Goal: Ask a question: Seek information or help from site administrators or community

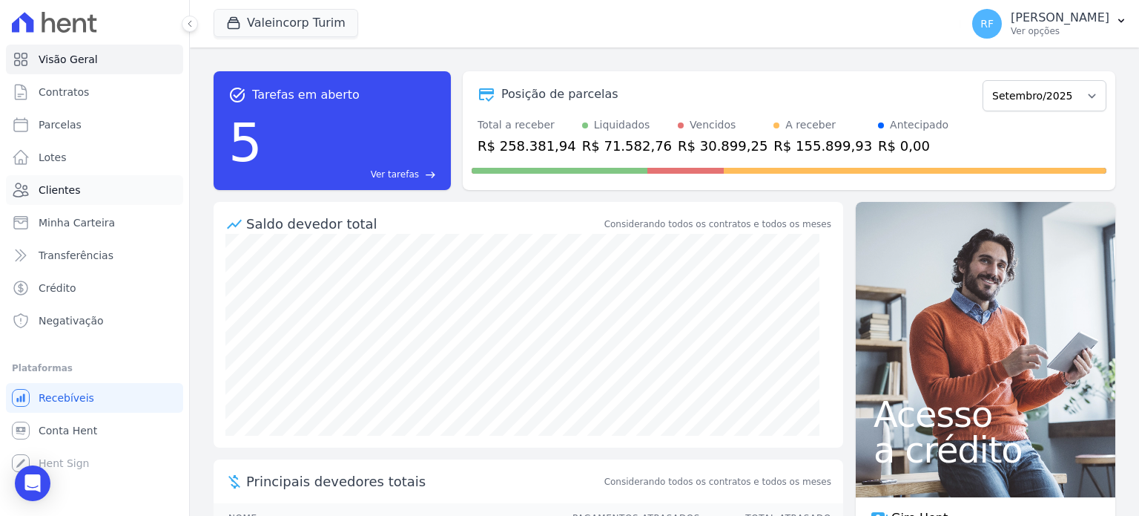
click at [52, 190] on span "Clientes" at bounding box center [60, 189] width 42 height 15
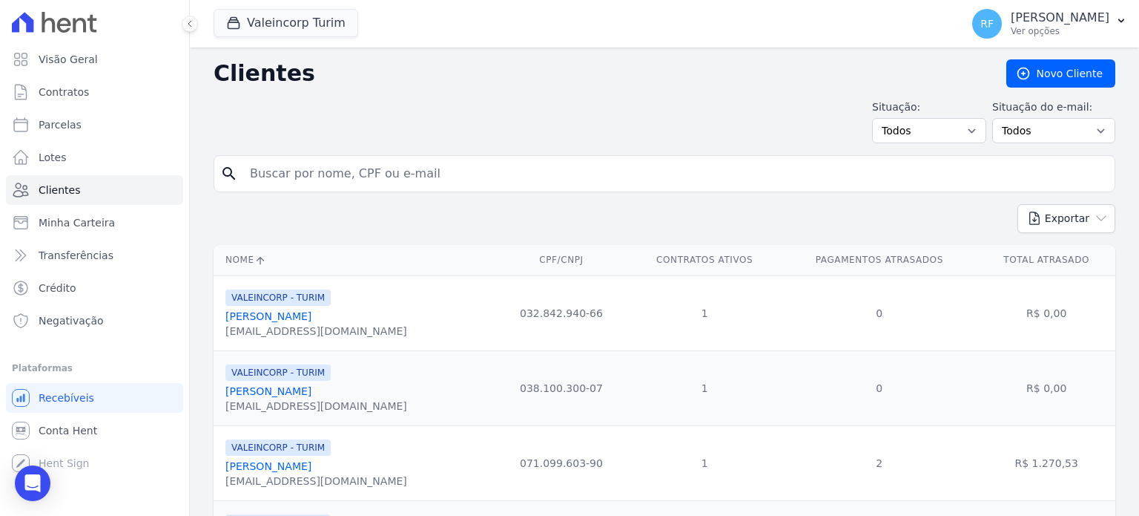
click at [375, 169] on input "search" at bounding box center [675, 174] width 868 height 30
type input "ana lu"
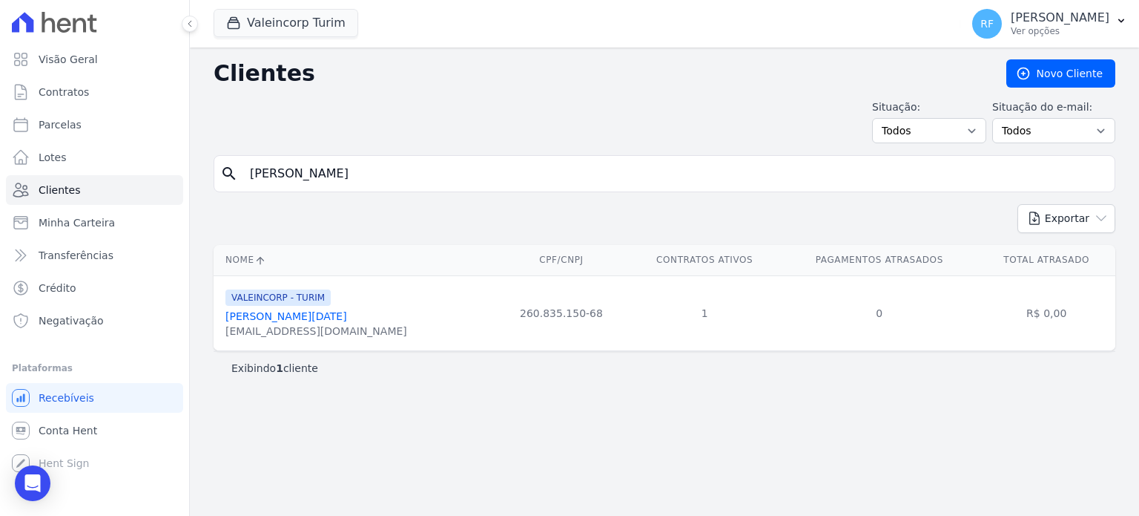
drag, startPoint x: 367, startPoint y: 330, endPoint x: 203, endPoint y: 329, distance: 164.7
click at [208, 328] on div "Nome CPF/CNPJ Contratos Ativos Pagamentos Atrasados Total Atrasado VALEINCORP -…" at bounding box center [664, 298] width 949 height 118
click at [356, 332] on div "necacomassetto@gmail.com" at bounding box center [317, 330] width 182 height 15
drag, startPoint x: 358, startPoint y: 334, endPoint x: 164, endPoint y: 372, distance: 198.0
click at [164, 372] on div "Visão Geral Contratos Parcelas Lotes Clientes Minha Carteira Transferências Cré…" at bounding box center [569, 258] width 1139 height 516
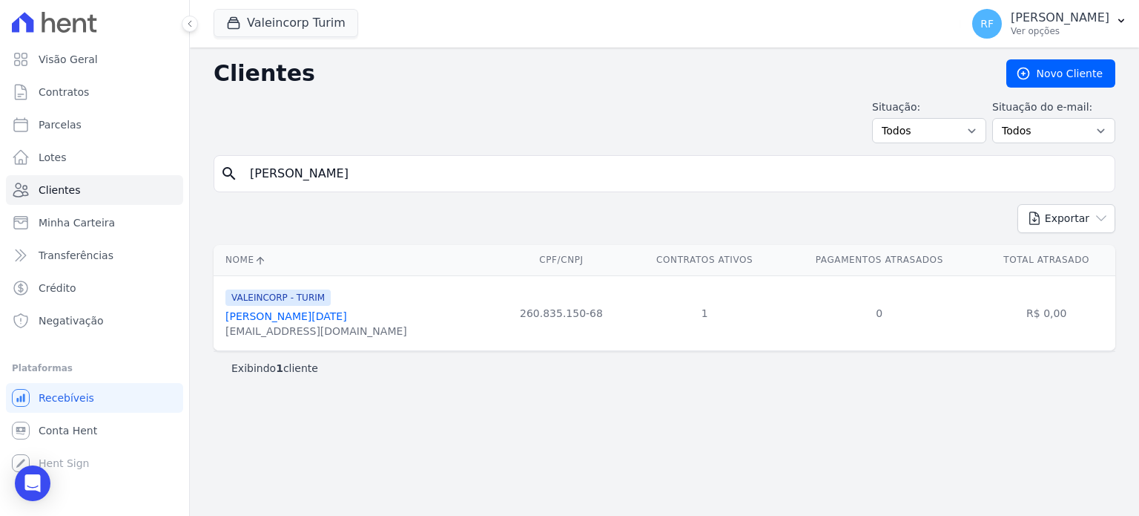
drag, startPoint x: 238, startPoint y: 352, endPoint x: 237, endPoint y: 340, distance: 11.9
click at [238, 352] on div "Exibindo 1 cliente" at bounding box center [665, 367] width 902 height 33
click at [235, 332] on div "necacomassetto@gmail.com" at bounding box center [317, 330] width 182 height 15
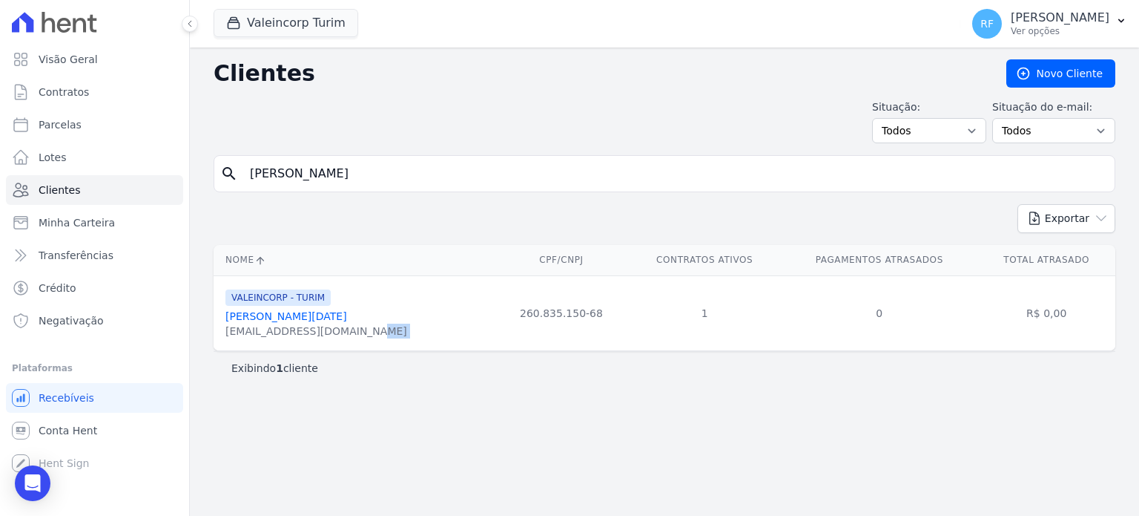
copy tr "necacomassetto@gmail.com"
click at [332, 317] on link "Ana Lucia Comassetto Da Silva" at bounding box center [287, 316] width 122 height 12
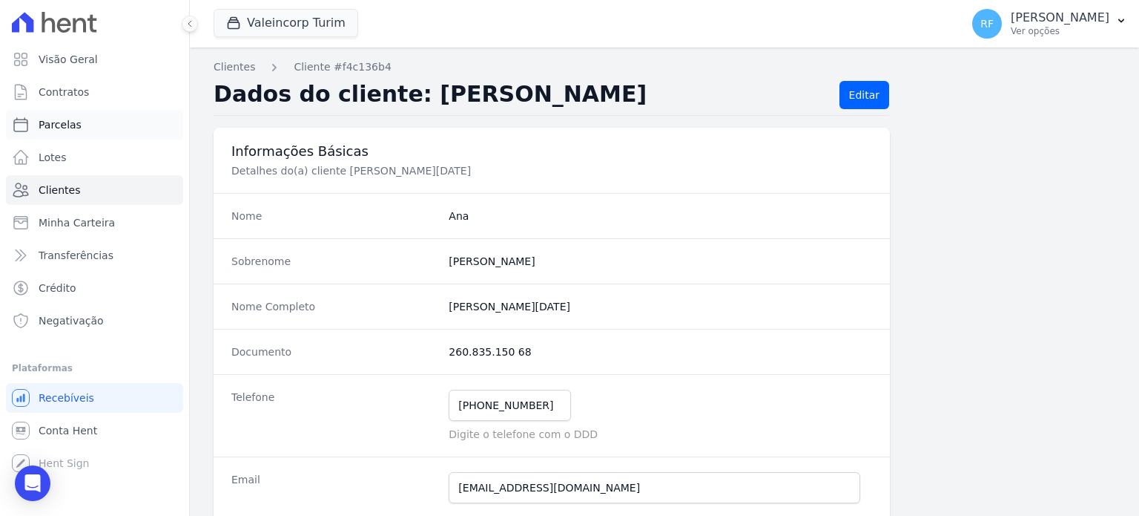
click at [43, 131] on span "Parcelas" at bounding box center [60, 124] width 43 height 15
select select
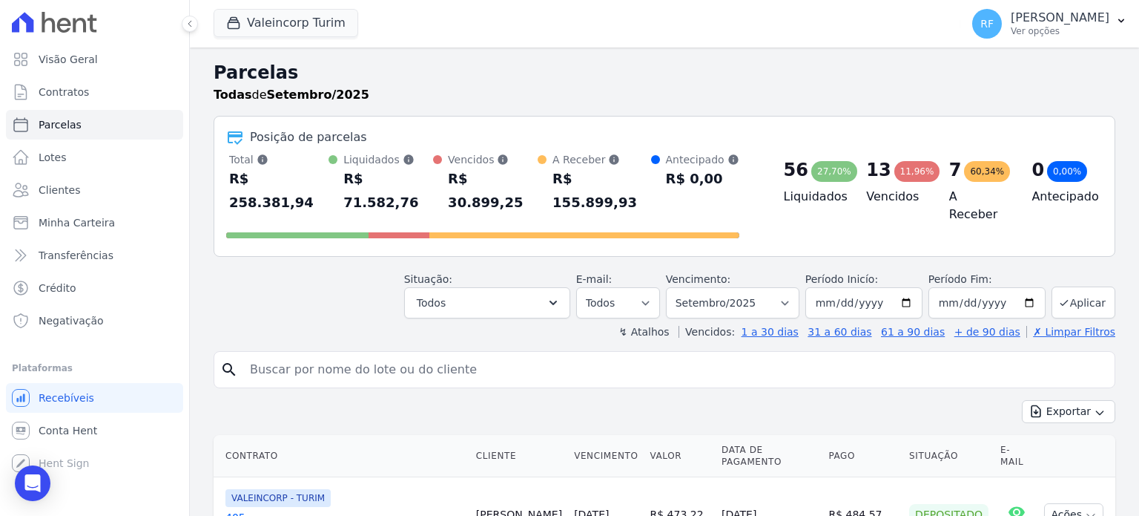
click at [406, 355] on input "search" at bounding box center [675, 370] width 868 height 30
type input "ana lu"
select select
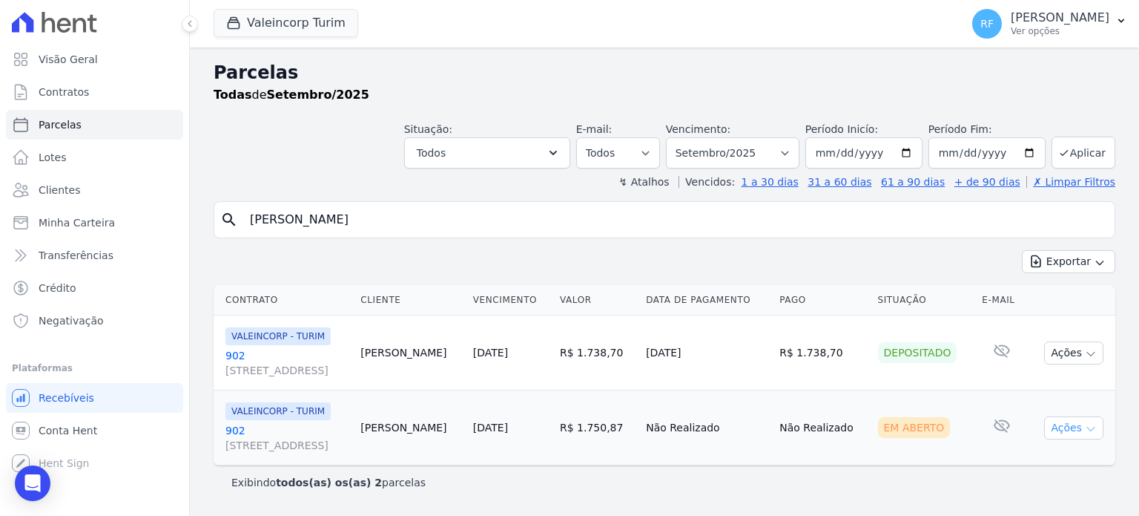
click at [1064, 427] on button "Ações" at bounding box center [1073, 427] width 59 height 23
click at [1033, 458] on link "Ver boleto" at bounding box center [1068, 461] width 142 height 27
click at [568, 228] on input "ana lu" at bounding box center [675, 220] width 868 height 30
click at [569, 227] on input "ana lu" at bounding box center [675, 220] width 868 height 30
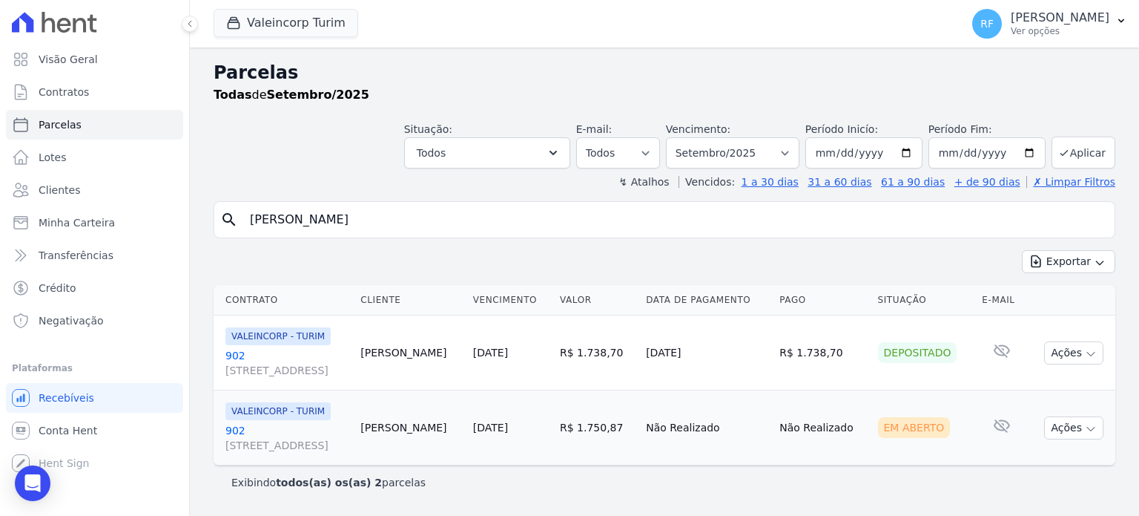
type input "[PERSON_NAME]"
select select
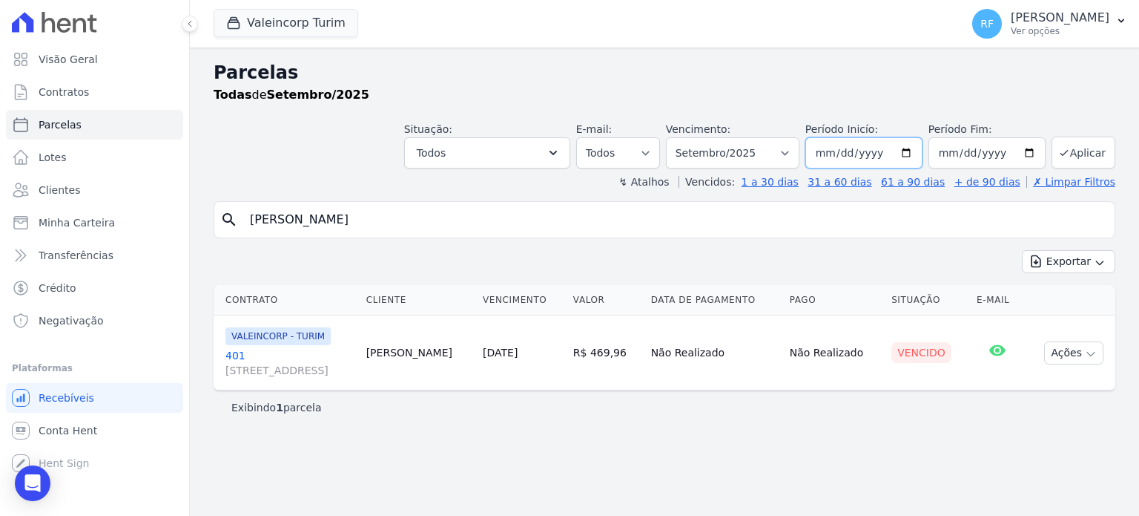
click at [852, 154] on input "2025-09-01" at bounding box center [864, 152] width 117 height 31
type input "[DATE]"
click at [1072, 165] on button "Aplicar" at bounding box center [1084, 152] width 64 height 32
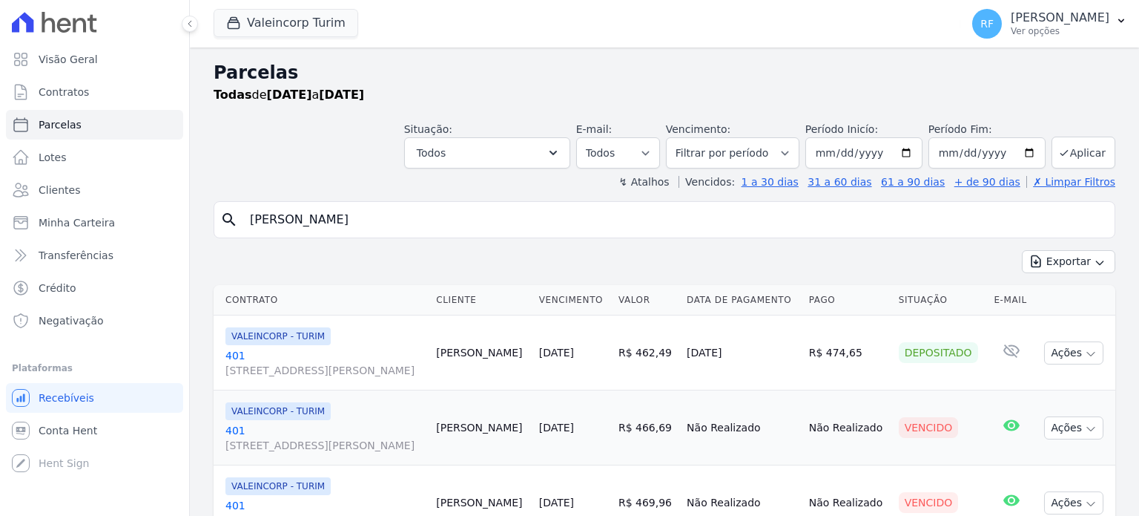
select select
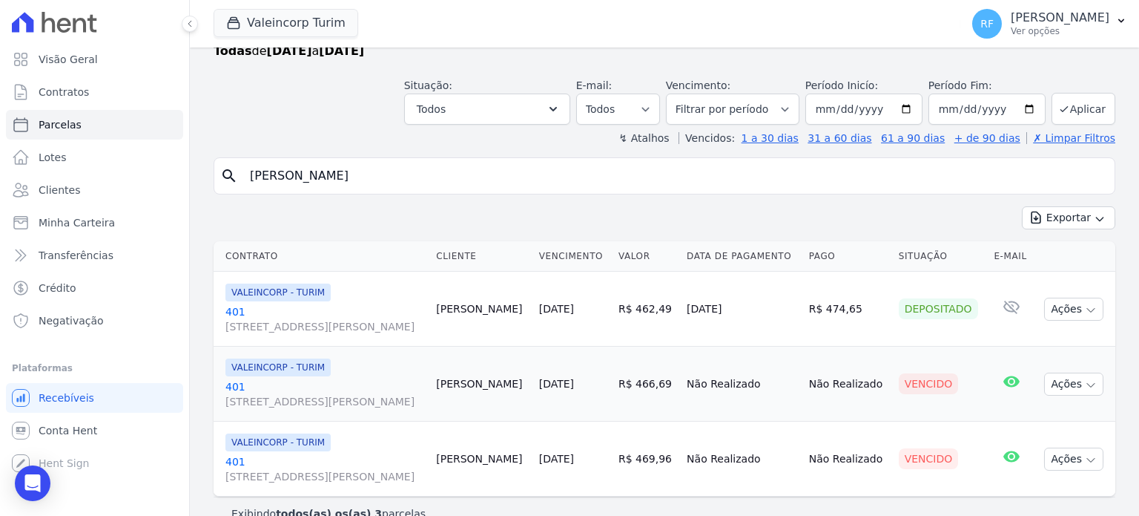
scroll to position [68, 0]
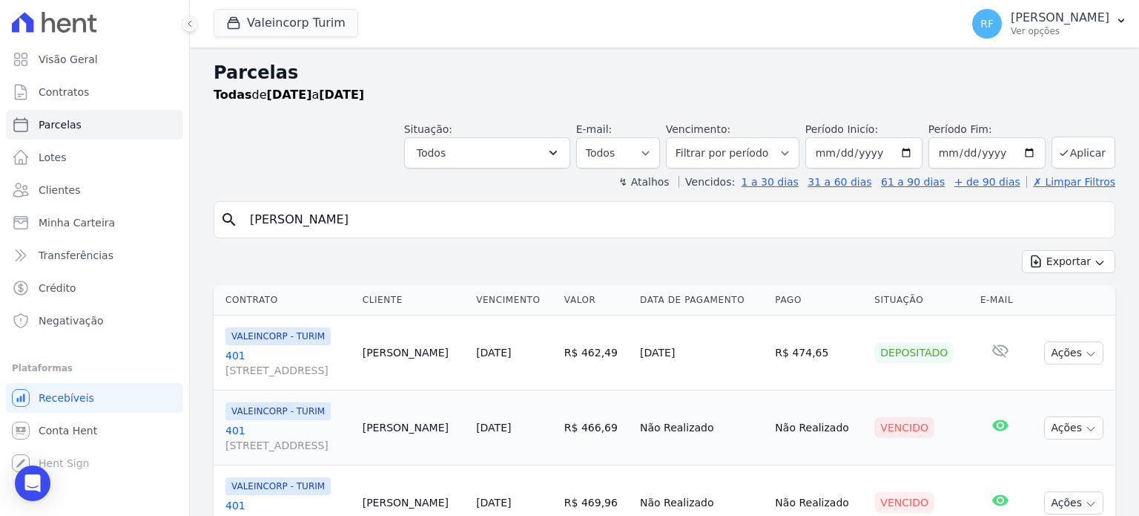
select select
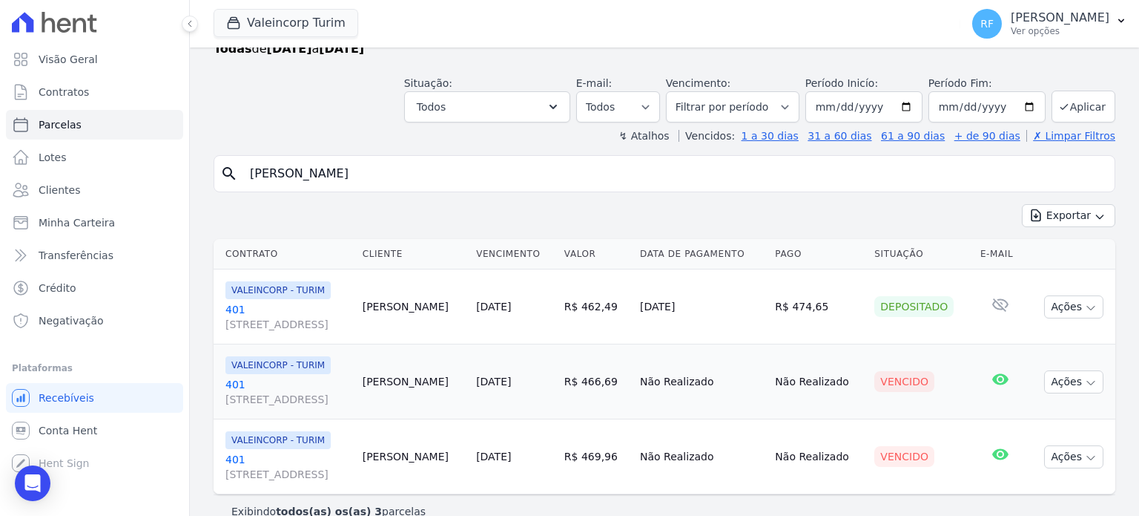
scroll to position [68, 0]
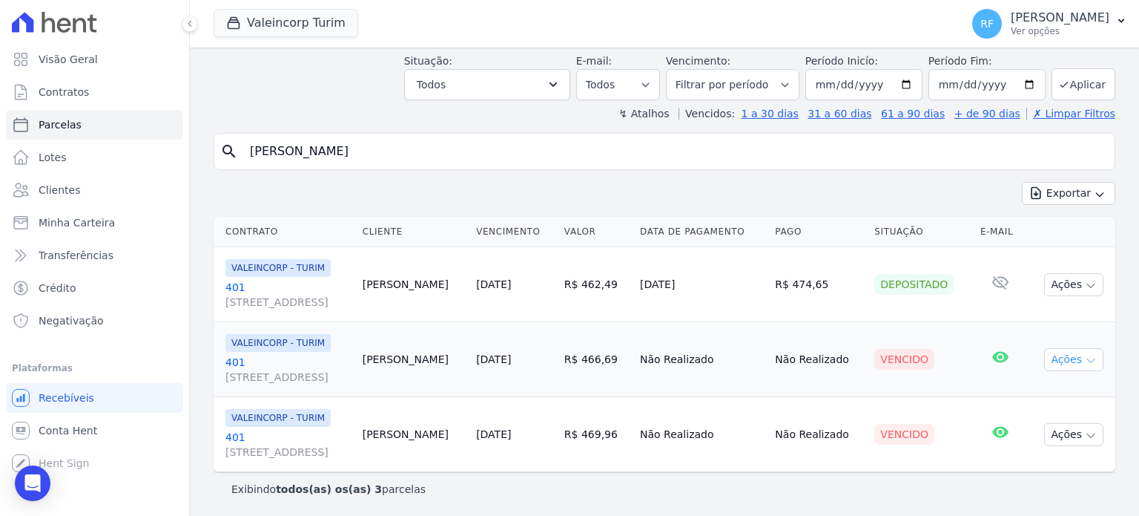
click at [1056, 364] on button "Ações" at bounding box center [1073, 359] width 59 height 23
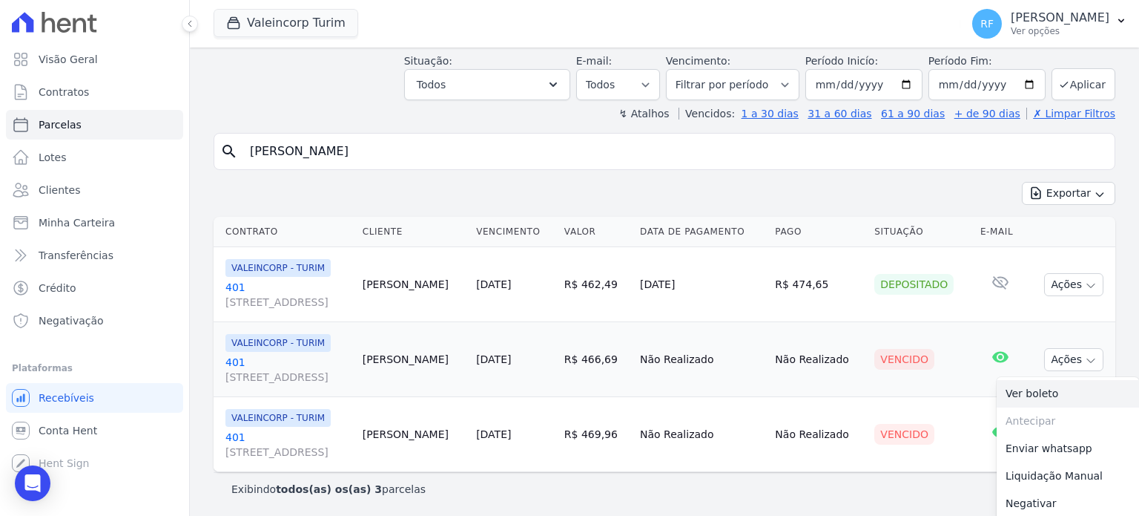
click at [1021, 400] on link "Ver boleto" at bounding box center [1068, 393] width 142 height 27
click at [922, 378] on td "Vencido" at bounding box center [922, 357] width 106 height 75
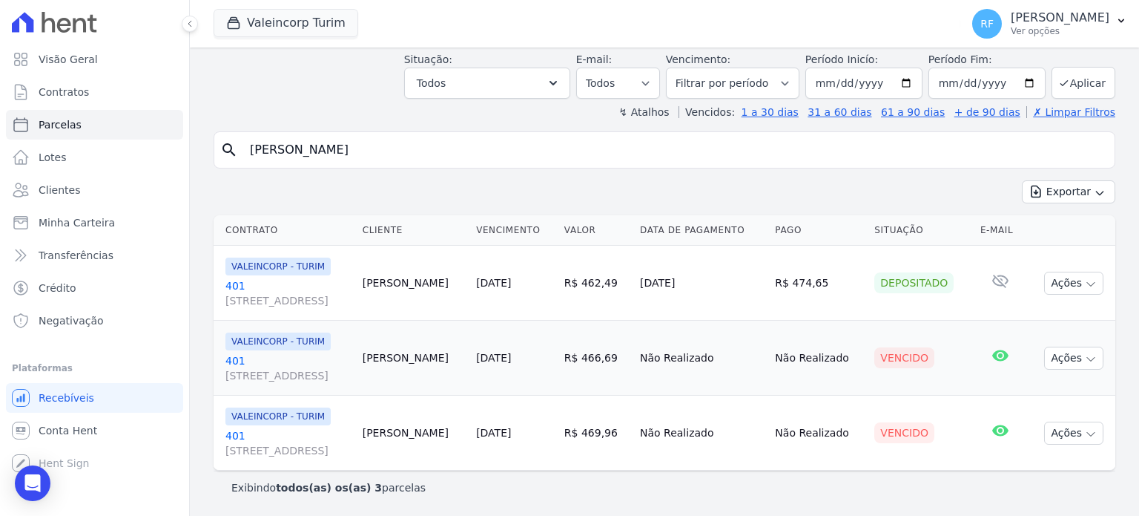
scroll to position [68, 0]
drag, startPoint x: 664, startPoint y: 356, endPoint x: 616, endPoint y: 356, distance: 47.5
click at [616, 356] on td "R$ 466,69" at bounding box center [597, 359] width 76 height 75
click at [1044, 364] on button "Ações" at bounding box center [1073, 359] width 59 height 23
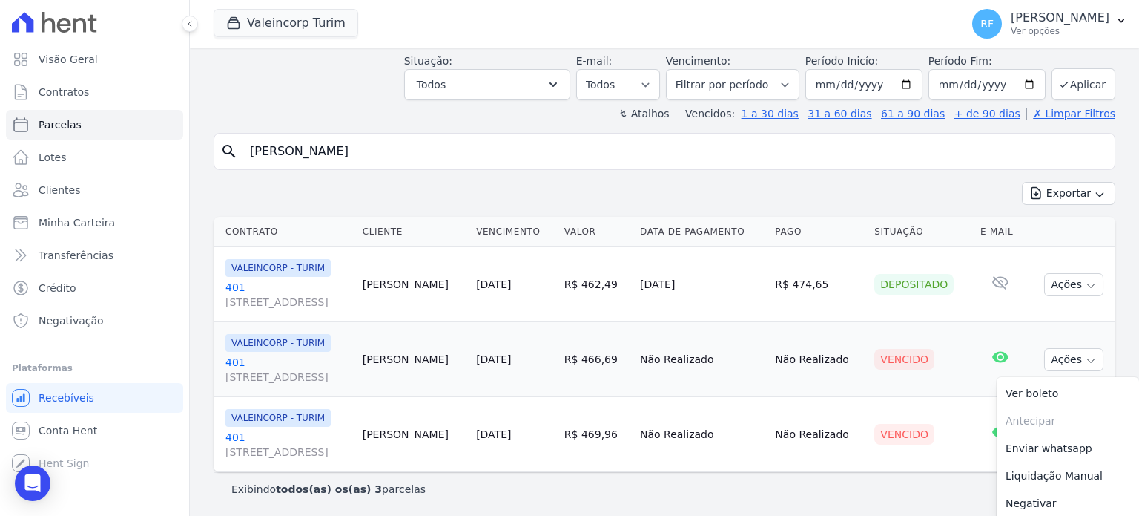
click at [234, 361] on link "401 Rua Barão de Rio Branco , 541, 0, Operario" at bounding box center [288, 370] width 125 height 30
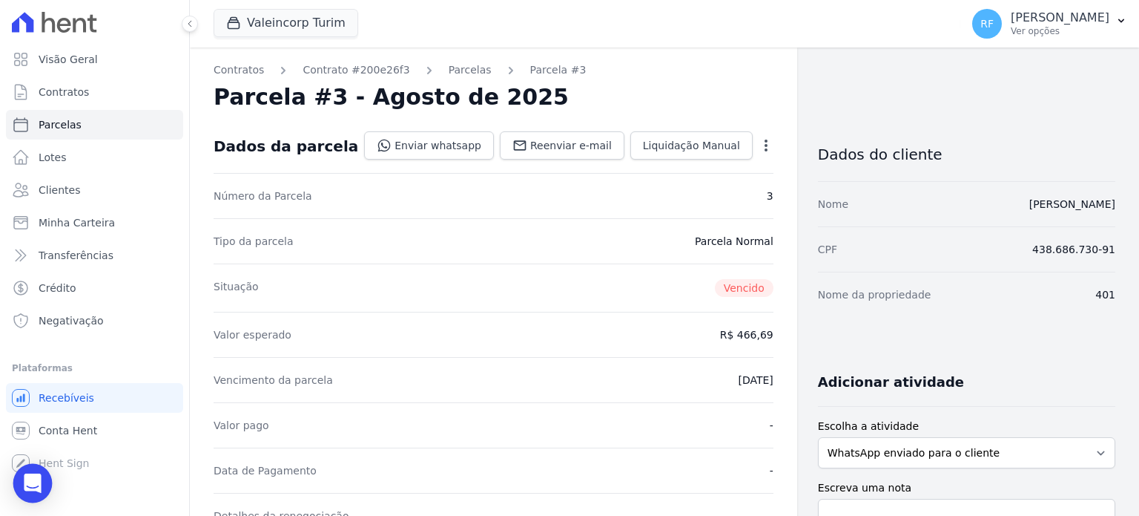
click at [32, 487] on icon "Open Intercom Messenger" at bounding box center [32, 482] width 19 height 19
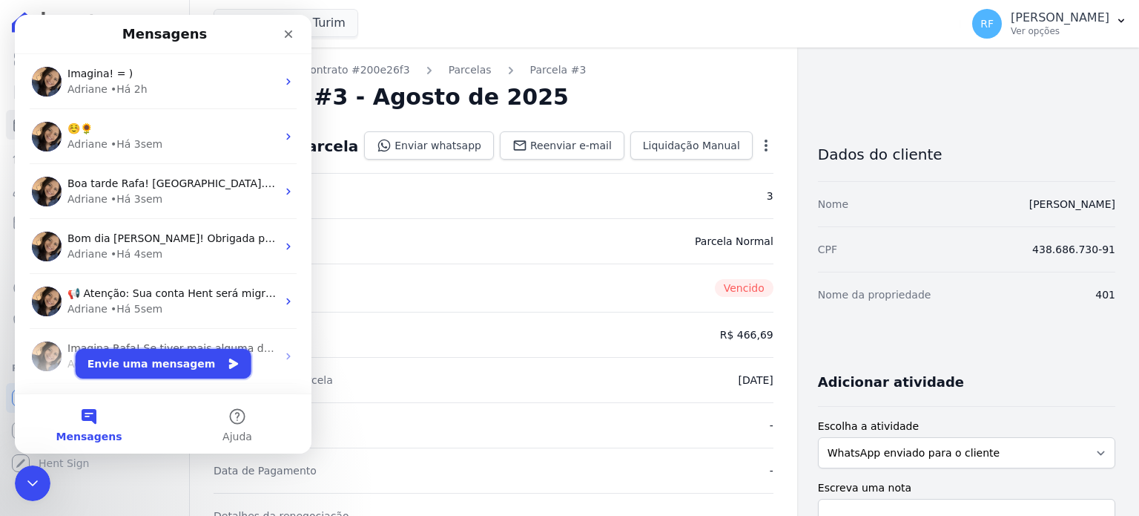
click at [136, 370] on button "Envie uma mensagem" at bounding box center [164, 364] width 176 height 30
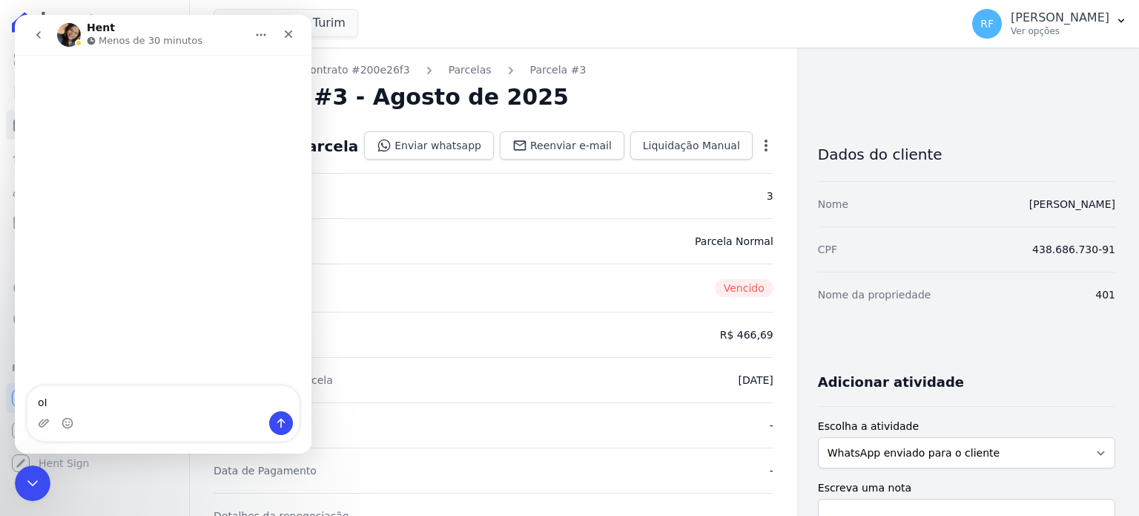
type textarea "o"
type textarea "Oii mais uma dúvida"
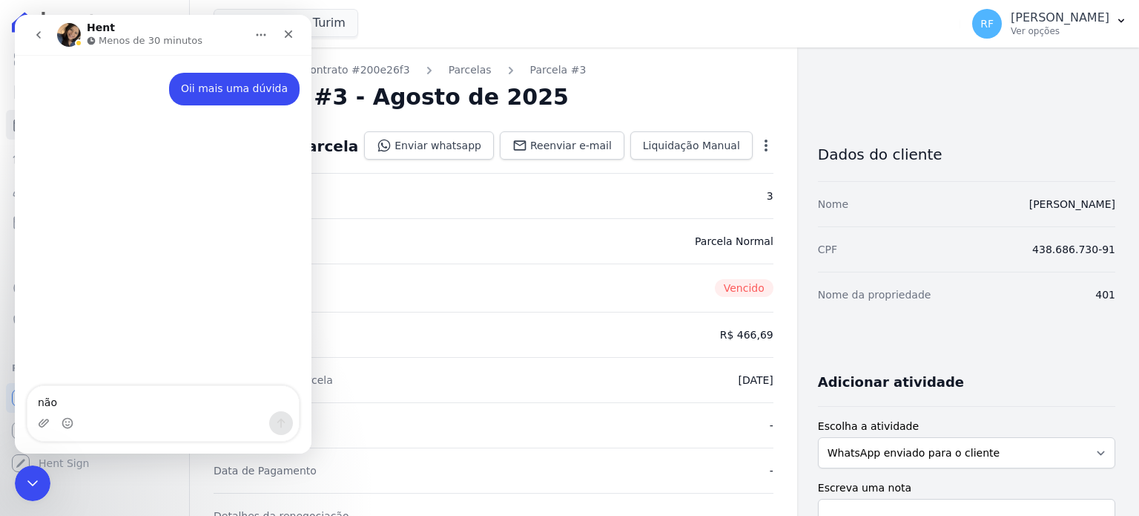
type textarea "não"
type textarea "não mostra o valor do boleto com juros quando atrasa?"
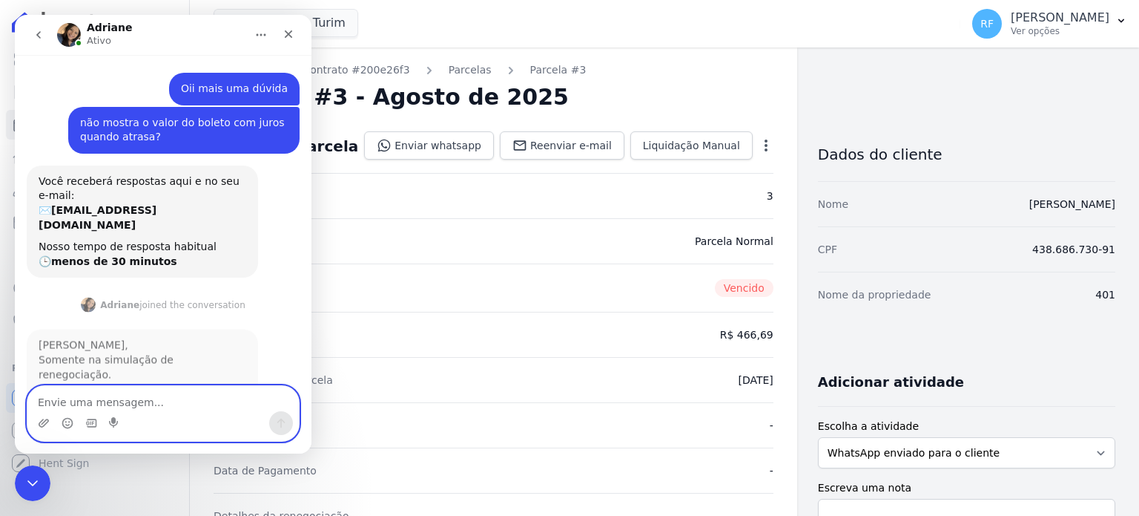
scroll to position [37, 0]
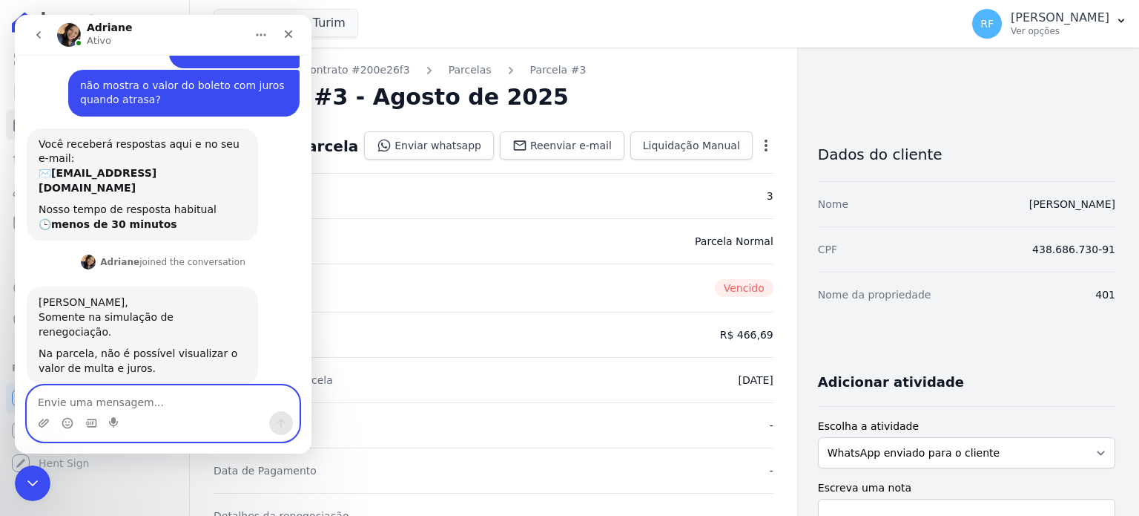
click at [145, 405] on textarea "Envie uma mensagem..." at bounding box center [162, 398] width 271 height 25
click at [116, 418] on icon "Start recording" at bounding box center [115, 423] width 12 height 12
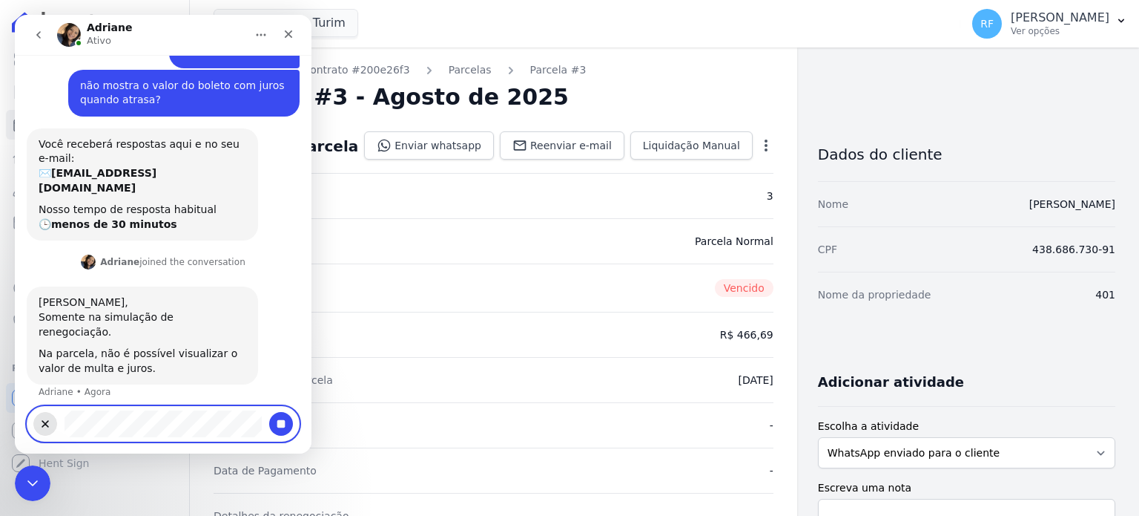
scroll to position [16, 0]
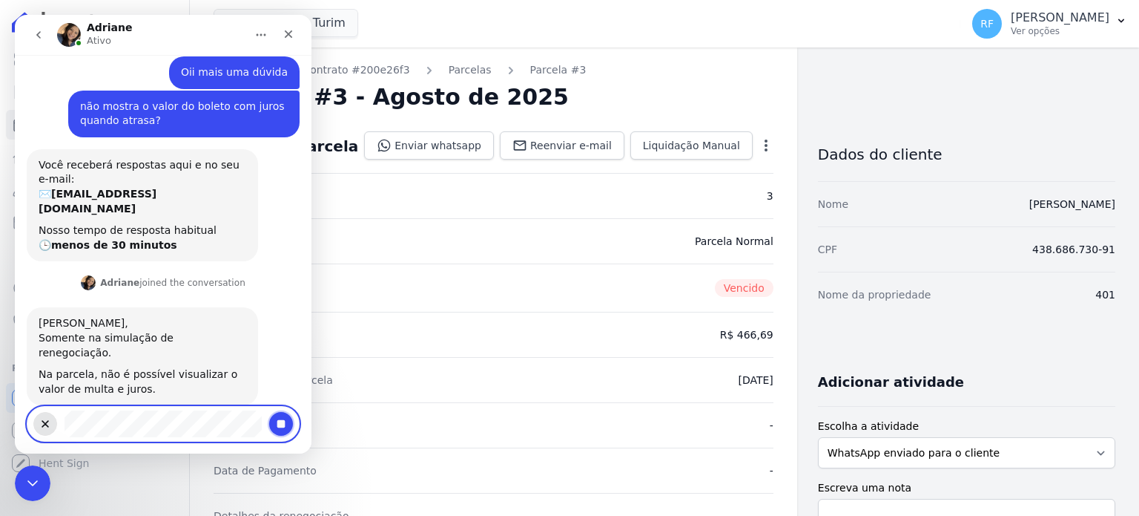
click at [278, 421] on icon "Stop recording" at bounding box center [281, 424] width 8 height 8
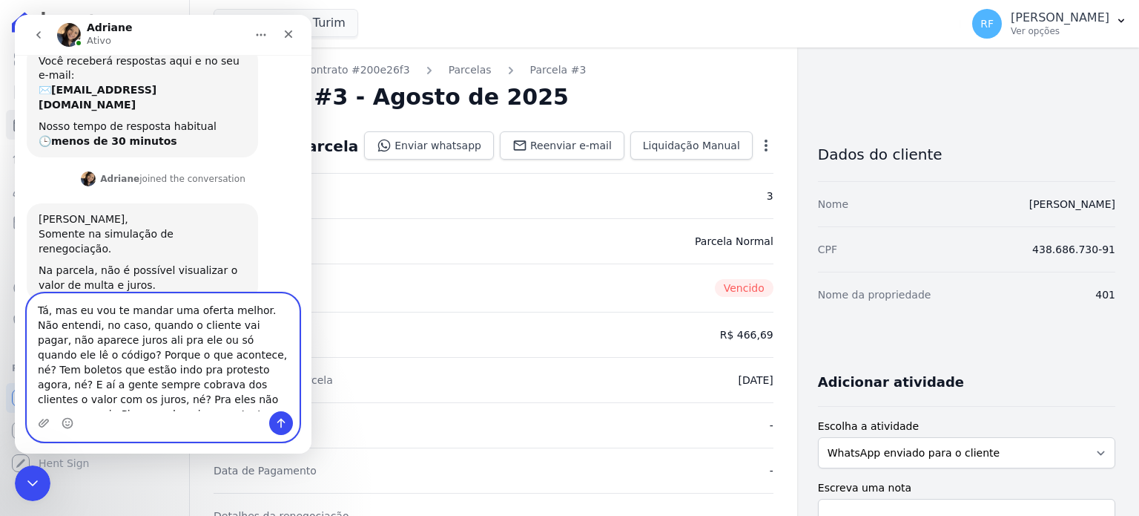
scroll to position [129, 0]
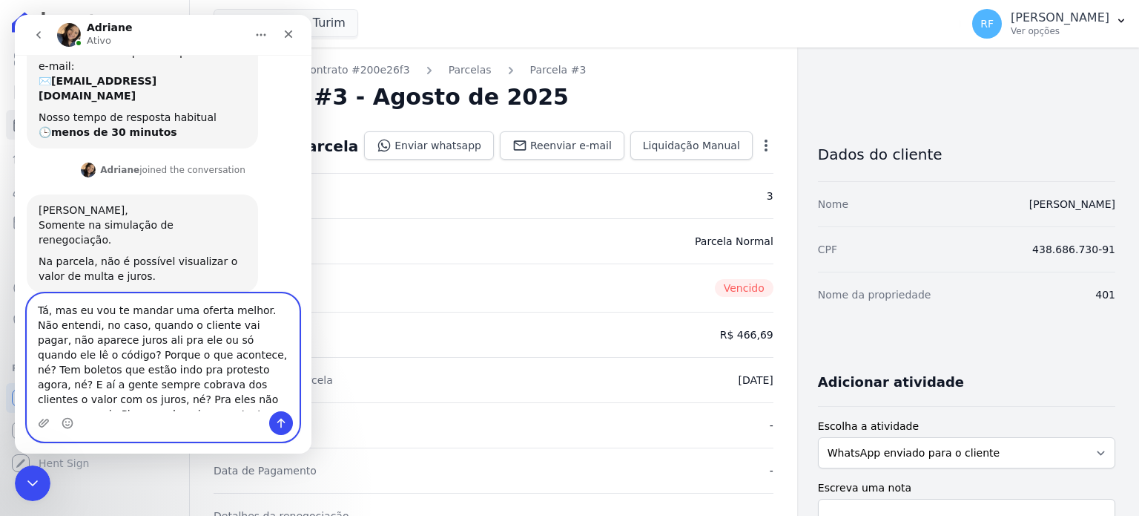
drag, startPoint x: 248, startPoint y: 311, endPoint x: 28, endPoint y: 315, distance: 220.3
click at [28, 315] on textarea "Tá, mas eu vou te mandar uma oferta melhor. Não entendi, no caso, quando o clie…" at bounding box center [162, 352] width 271 height 117
drag, startPoint x: 214, startPoint y: 336, endPoint x: 194, endPoint y: 340, distance: 19.6
click at [194, 340] on textarea "Não entendi, no caso, quando o cliente vai pagar, não aparece juros ali pra ele…" at bounding box center [162, 352] width 271 height 117
click at [211, 341] on textarea "Não entendi, no caso, quando o cliente vai pagar, não aparece juros ali pra ele…" at bounding box center [162, 352] width 271 height 117
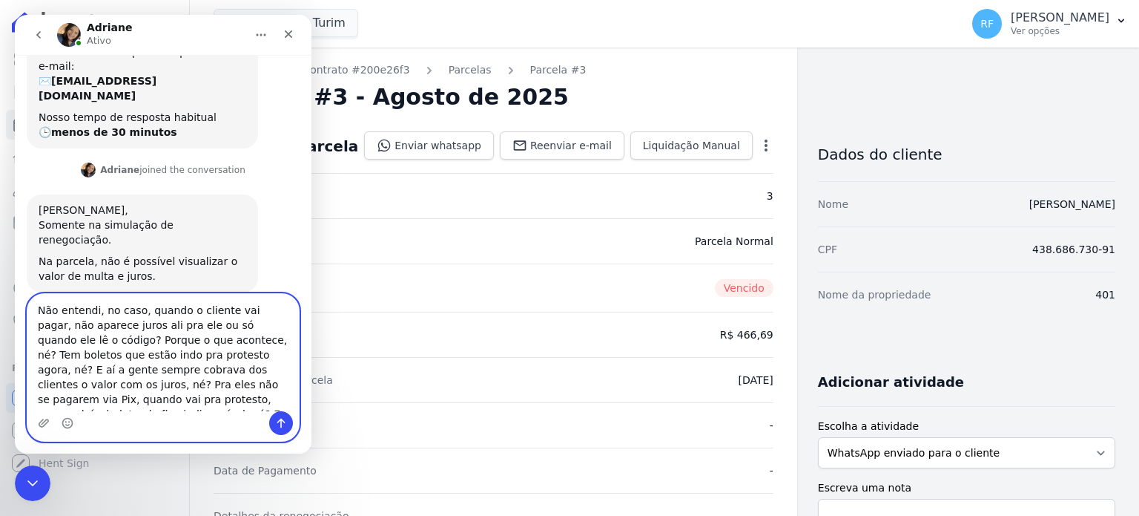
drag, startPoint x: 211, startPoint y: 341, endPoint x: 111, endPoint y: 343, distance: 100.2
click at [111, 343] on textarea "Não entendi, no caso, quando o cliente vai pagar, não aparece juros ali pra ele…" at bounding box center [162, 352] width 271 height 117
click at [182, 372] on textarea "Não entendi, no caso, quando o cliente vai pagar, não aparece juros ali pra ele…" at bounding box center [162, 352] width 271 height 117
drag, startPoint x: 187, startPoint y: 372, endPoint x: 171, endPoint y: 375, distance: 16.6
click at [171, 375] on textarea "Não entendi, no caso, quando o cliente vai pagar, não aparece juros ali pra ele…" at bounding box center [162, 352] width 271 height 117
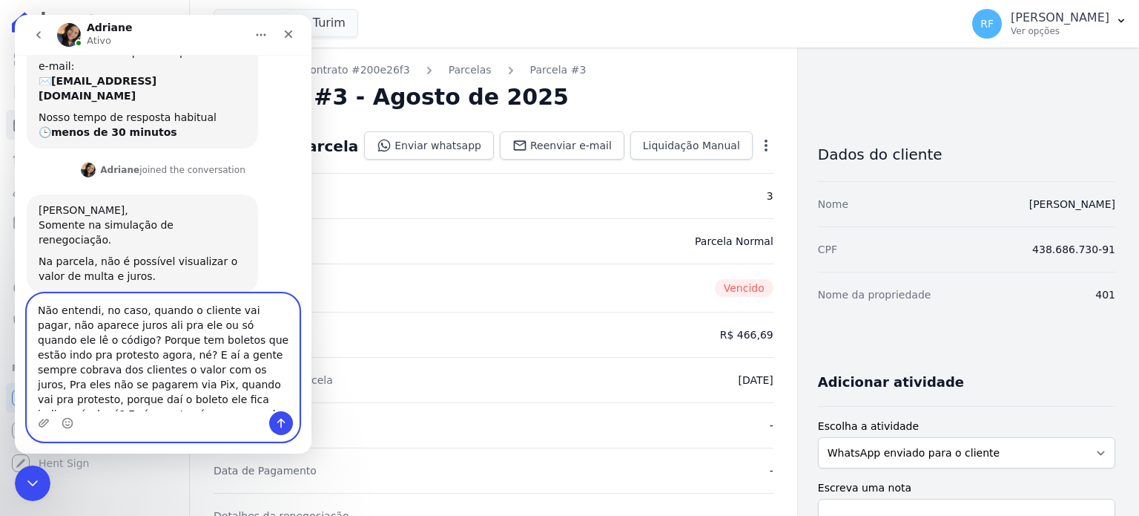
click at [179, 372] on textarea "Não entendi, no caso, quando o cliente vai pagar, não aparece juros ali pra ele…" at bounding box center [162, 352] width 271 height 117
drag, startPoint x: 240, startPoint y: 372, endPoint x: 213, endPoint y: 371, distance: 27.5
click at [213, 371] on textarea "Não entendi, no caso, quando o cliente vai pagar, não aparece juros ali pra ele…" at bounding box center [162, 352] width 271 height 117
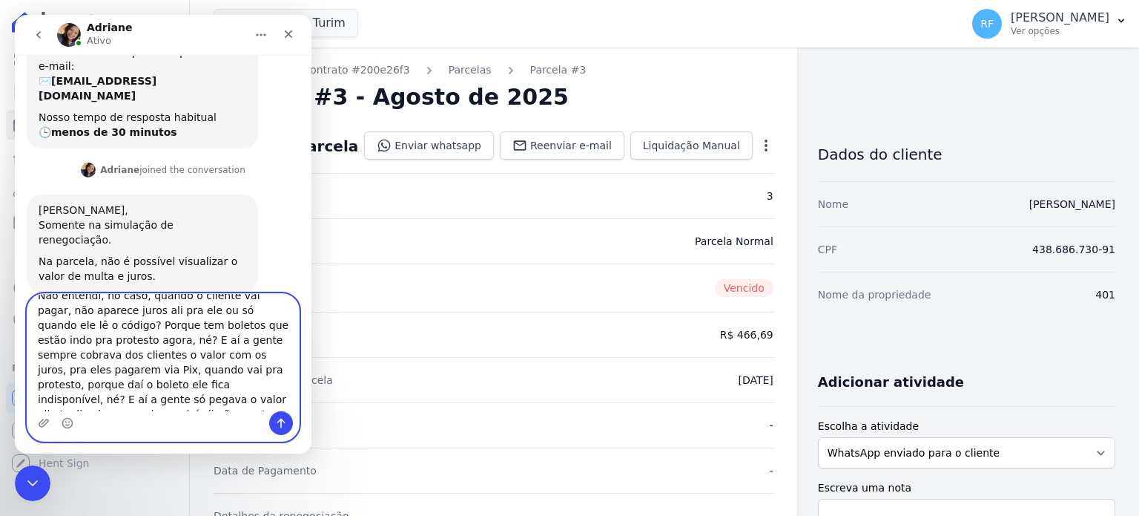
scroll to position [27, 0]
click at [179, 386] on textarea "Não entendi, no caso, quando o cliente vai pagar, não aparece juros ali pra ele…" at bounding box center [162, 352] width 271 height 117
click at [171, 403] on textarea "Não entendi, no caso, quando o cliente vai pagar, não aparece juros ali pra ele…" at bounding box center [162, 352] width 271 height 117
click at [163, 404] on textarea "Não entendi, no caso, quando o cliente vai pagar, não aparece juros ali pra ele…" at bounding box center [162, 352] width 271 height 117
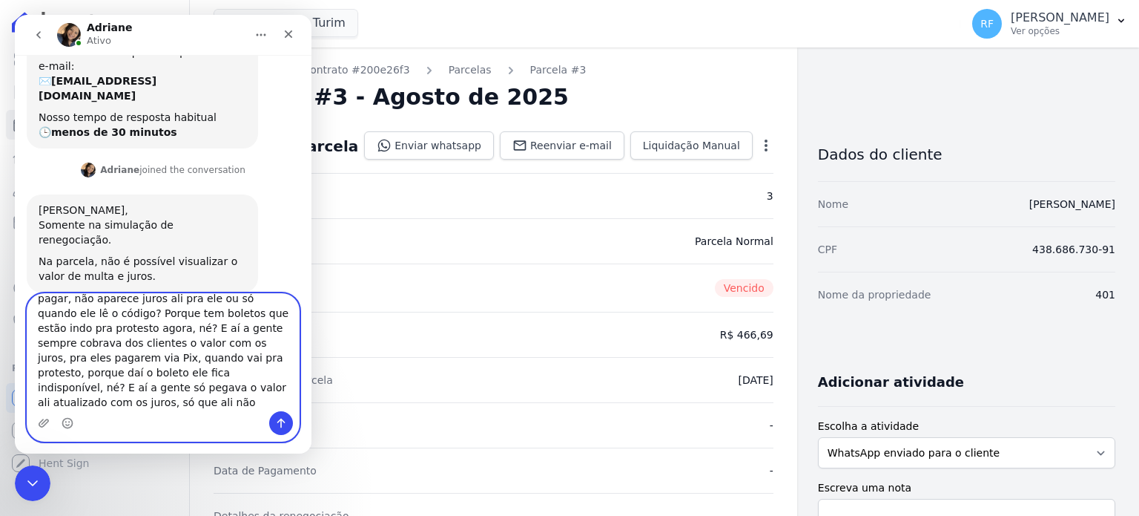
type textarea "Não entendi, no caso, quando o cliente vai pagar, não aparece juros ali pra ele…"
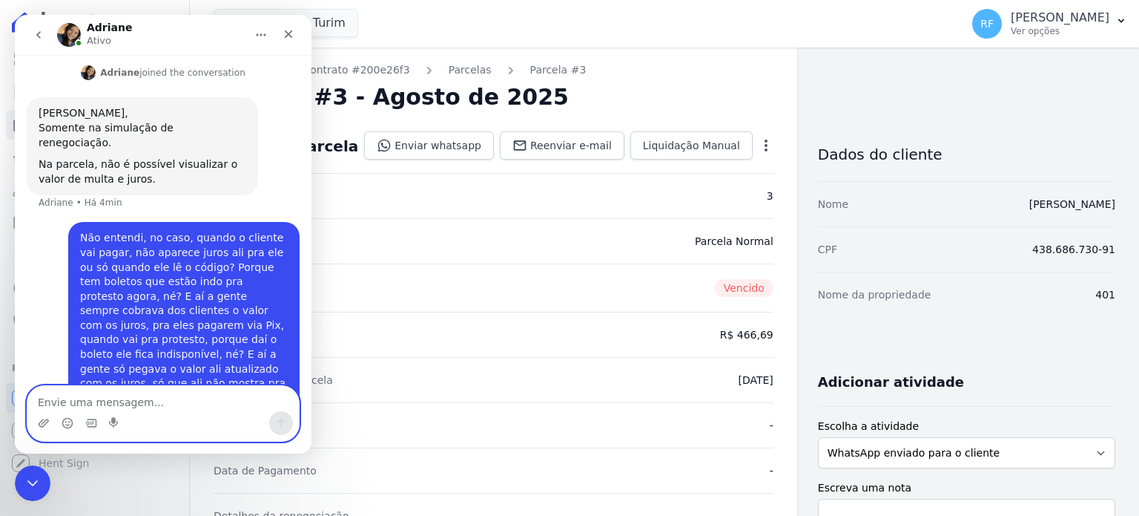
scroll to position [227, 0]
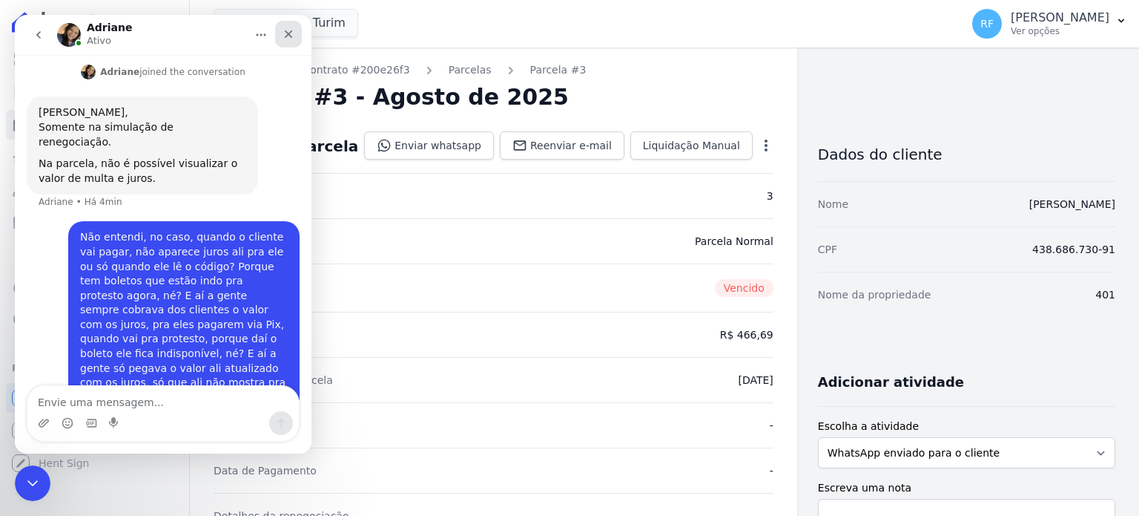
click at [295, 42] on div "Fechar" at bounding box center [288, 34] width 27 height 27
click at [295, 42] on div "Valeincorp Turim Você possui apenas um empreendimento Aplicar" at bounding box center [584, 23] width 741 height 49
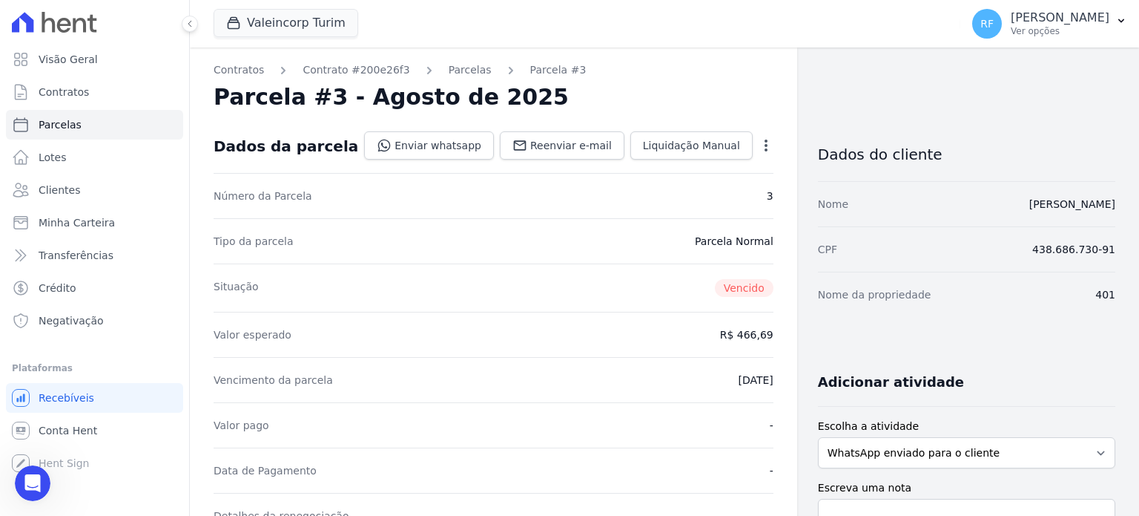
scroll to position [226, 0]
click at [27, 481] on icon "Abertura do Messenger da Intercom" at bounding box center [31, 481] width 24 height 24
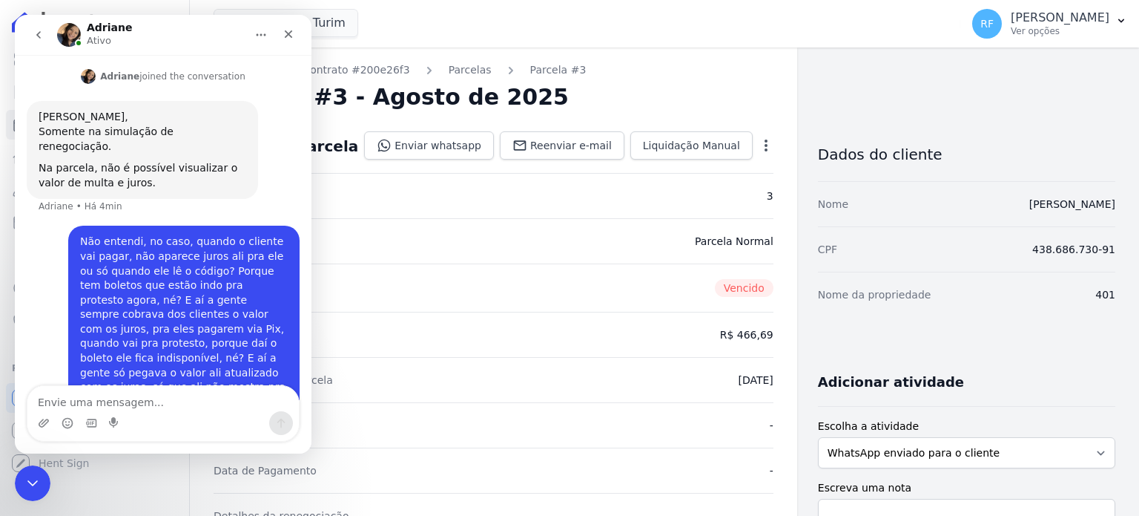
scroll to position [227, 0]
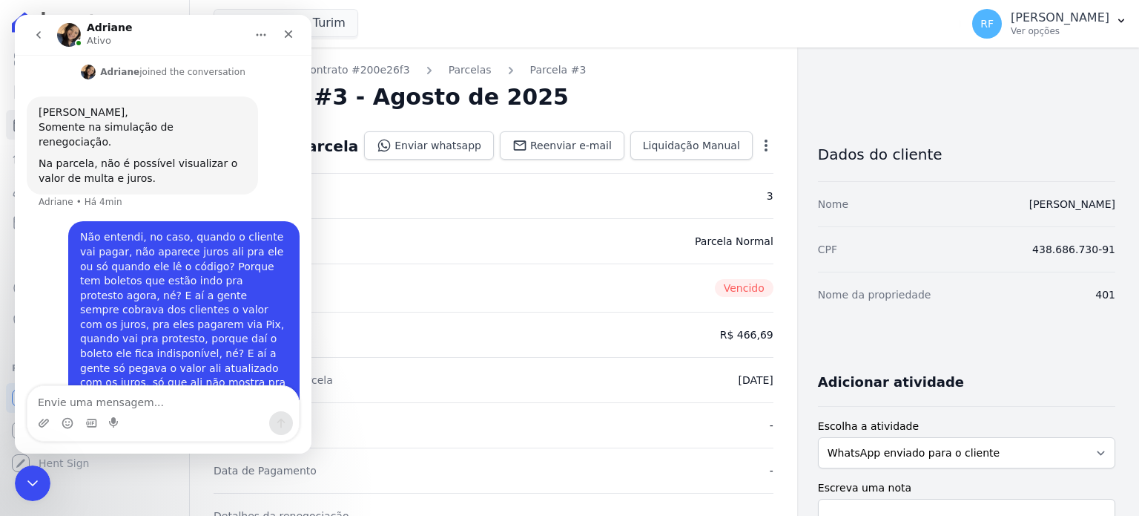
click at [302, 32] on nav "Adriane Ativo" at bounding box center [163, 35] width 297 height 40
click at [291, 35] on icon "Fechar" at bounding box center [289, 34] width 12 height 12
click at [291, 35] on button "Valeincorp Turim" at bounding box center [286, 23] width 145 height 28
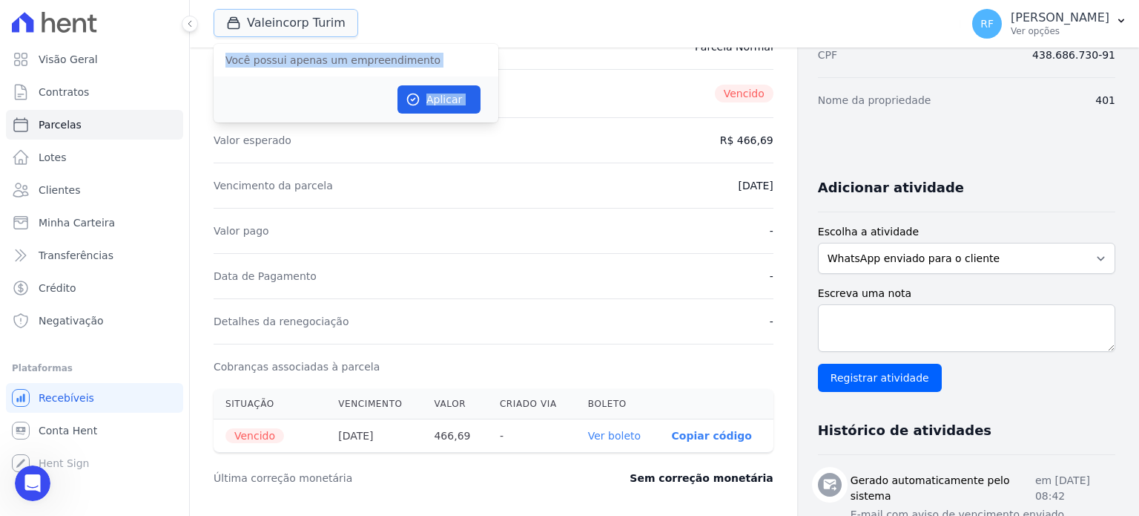
scroll to position [223, 0]
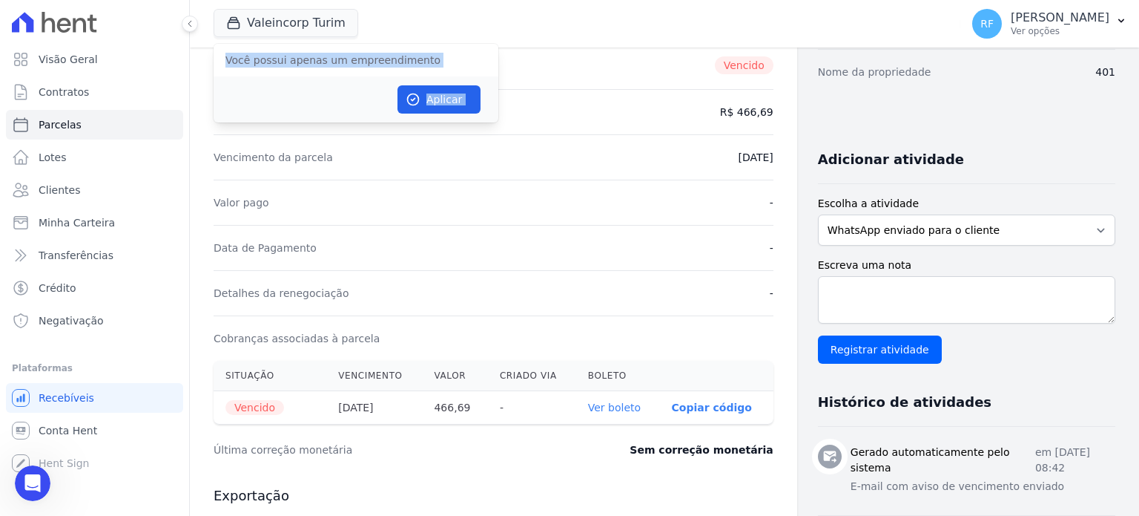
click at [625, 409] on link "Ver boleto" at bounding box center [614, 407] width 53 height 12
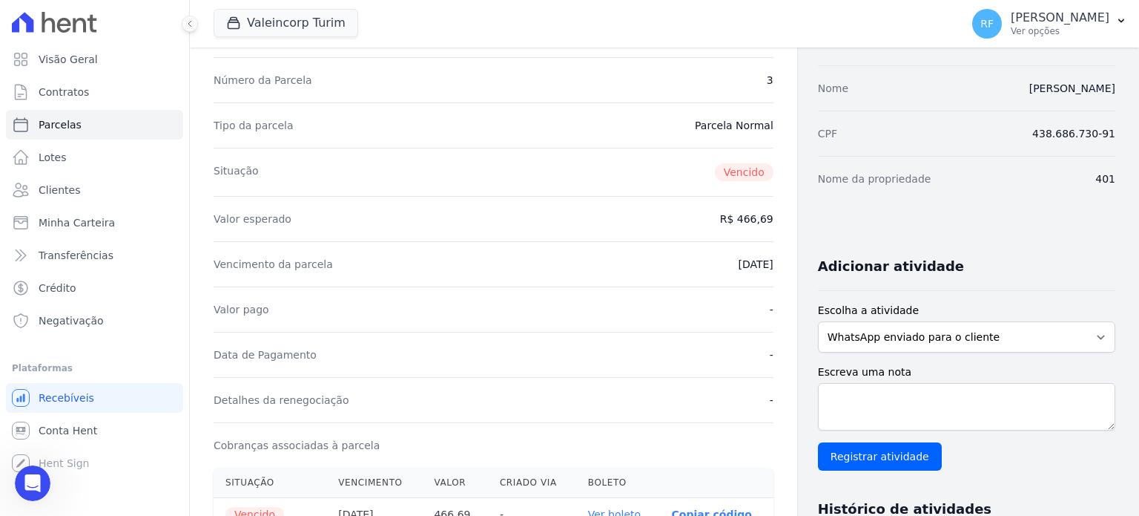
scroll to position [0, 0]
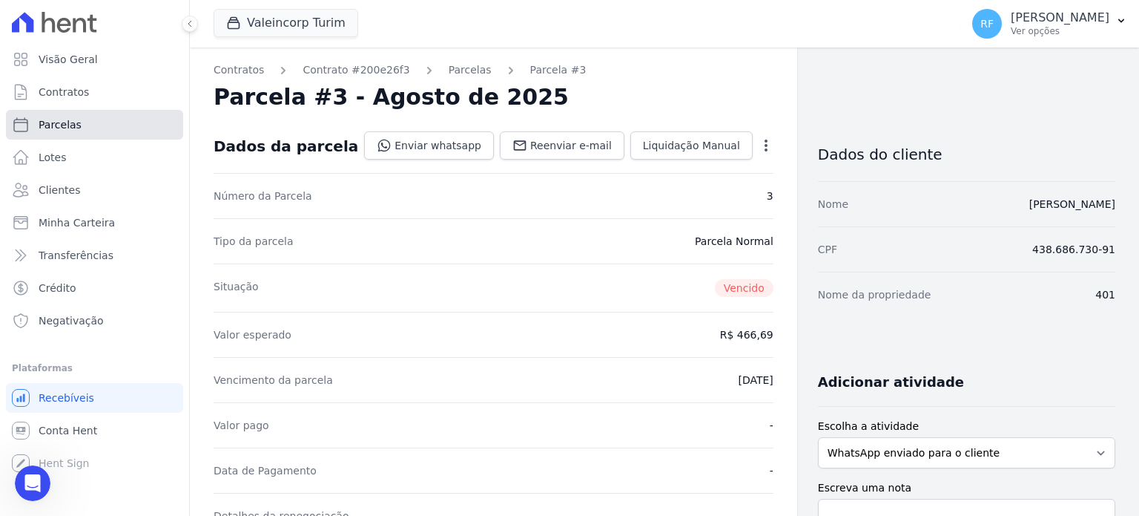
drag, startPoint x: 70, startPoint y: 126, endPoint x: 148, endPoint y: 126, distance: 77.1
click at [70, 126] on span "Parcelas" at bounding box center [60, 124] width 43 height 15
select select
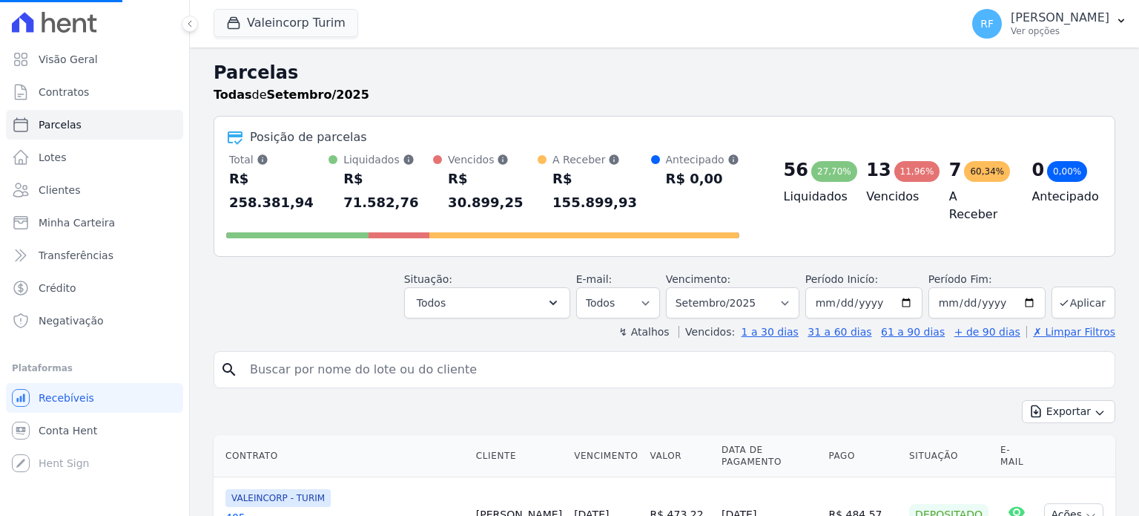
select select
click at [585, 355] on input "search" at bounding box center [675, 370] width 868 height 30
type input "[PERSON_NAME]"
select select
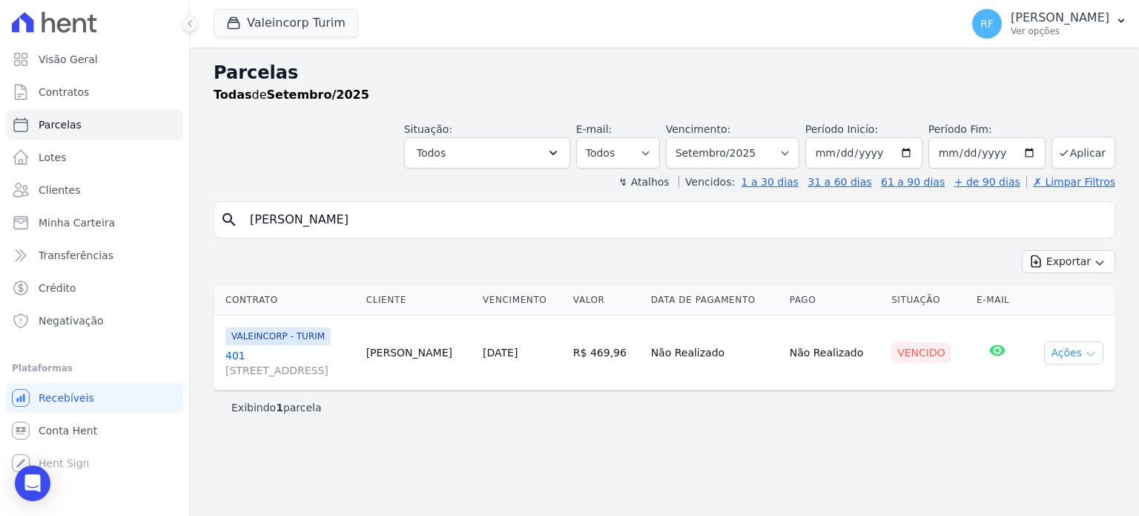
click at [1065, 355] on button "Ações" at bounding box center [1073, 352] width 59 height 23
click at [1065, 356] on button "Ações" at bounding box center [1073, 352] width 59 height 23
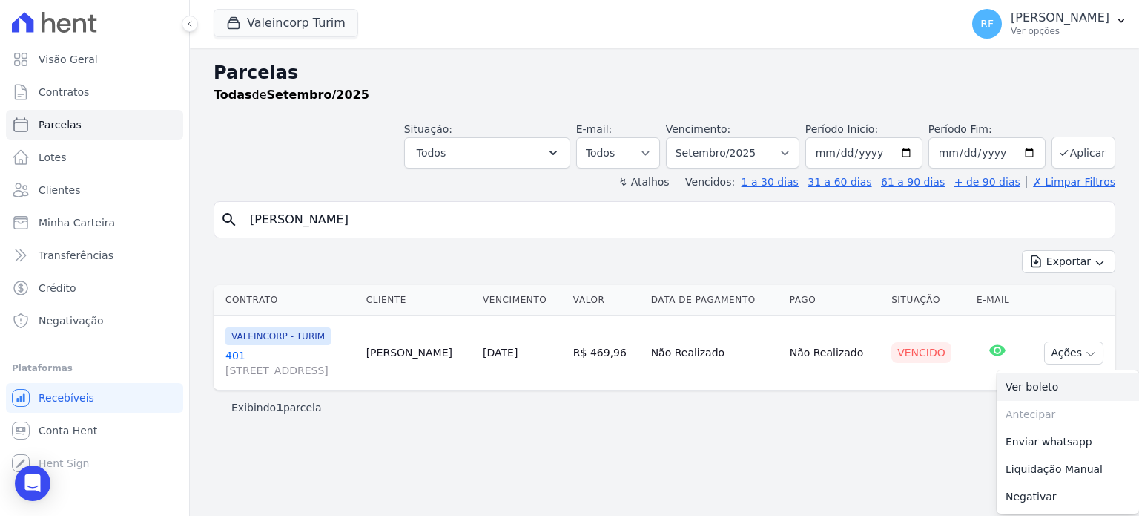
click at [1044, 385] on link "Ver boleto" at bounding box center [1068, 386] width 142 height 27
